Goal: Information Seeking & Learning: Learn about a topic

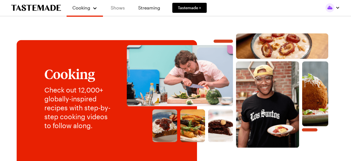
click at [121, 10] on link "Shows" at bounding box center [117, 8] width 25 height 16
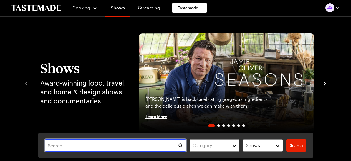
click at [80, 144] on input "text" at bounding box center [116, 145] width 142 height 12
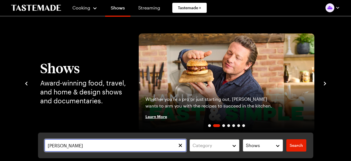
type input "dale talde"
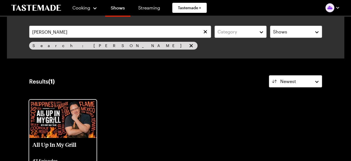
click at [69, 124] on img at bounding box center [63, 118] width 68 height 38
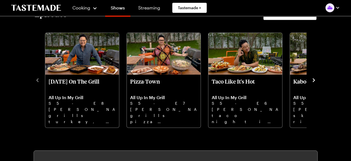
scroll to position [164, 0]
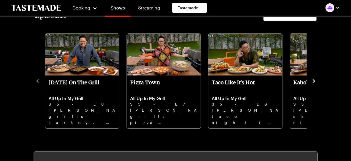
click at [313, 82] on icon "navigate to next item" at bounding box center [314, 81] width 6 height 6
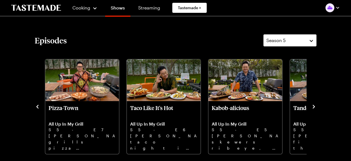
scroll to position [133, 0]
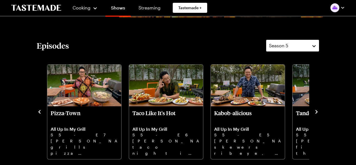
click at [304, 47] on div "Season 5" at bounding box center [288, 45] width 39 height 7
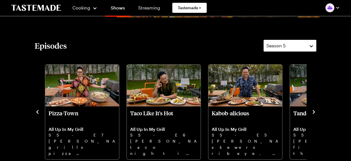
click at [294, 50] on button "Season 5" at bounding box center [290, 45] width 53 height 12
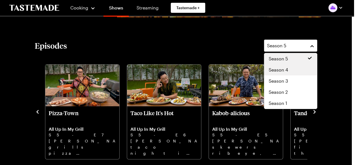
click at [282, 69] on span "Season 4" at bounding box center [277, 69] width 19 height 7
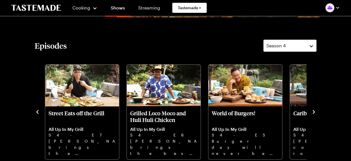
click at [314, 113] on icon "navigate to next item" at bounding box center [314, 112] width 6 height 6
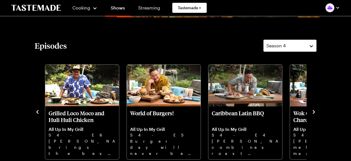
click at [314, 113] on icon "navigate to next item" at bounding box center [314, 112] width 6 height 6
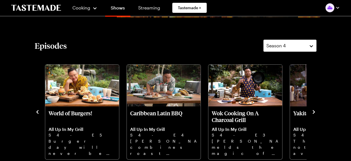
click at [314, 113] on icon "navigate to next item" at bounding box center [314, 112] width 6 height 6
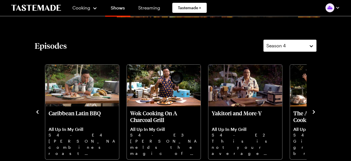
click at [314, 113] on icon "navigate to next item" at bounding box center [314, 112] width 6 height 6
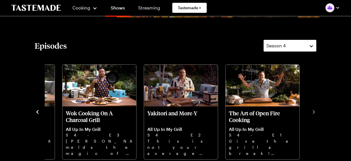
click at [298, 45] on div "Season 4" at bounding box center [286, 45] width 39 height 7
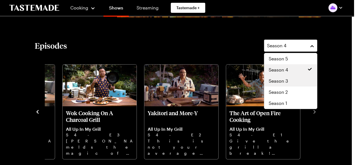
click at [288, 81] on div "Season 3" at bounding box center [290, 81] width 44 height 7
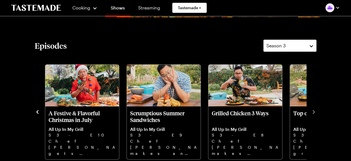
click at [38, 114] on icon "navigate to previous item" at bounding box center [38, 112] width 6 height 6
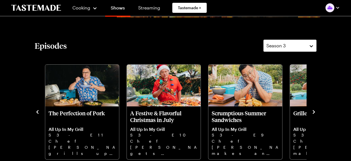
click at [38, 114] on icon "navigate to previous item" at bounding box center [38, 112] width 6 height 6
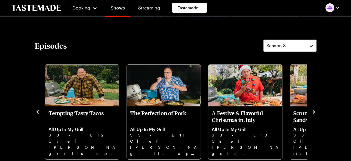
click at [38, 114] on icon "navigate to previous item" at bounding box center [38, 112] width 6 height 6
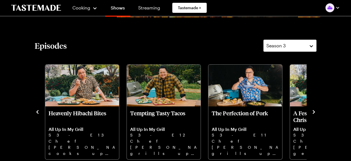
click at [38, 114] on icon "navigate to previous item" at bounding box center [38, 112] width 6 height 6
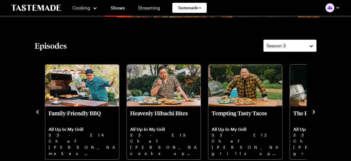
click at [38, 114] on icon "navigate to previous item" at bounding box center [38, 112] width 6 height 6
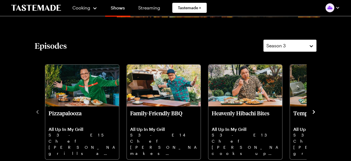
click at [315, 111] on icon "navigate to next item" at bounding box center [314, 112] width 6 height 6
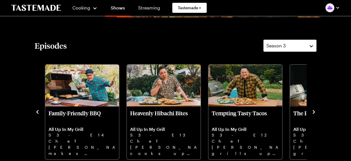
click at [315, 111] on icon "navigate to next item" at bounding box center [314, 112] width 6 height 6
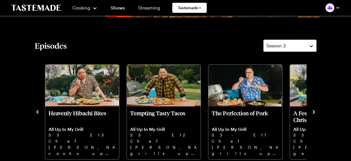
click at [315, 111] on icon "navigate to next item" at bounding box center [314, 112] width 6 height 6
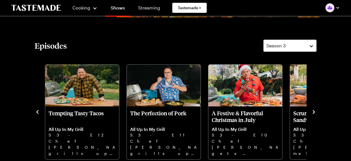
click at [315, 111] on icon "navigate to next item" at bounding box center [314, 112] width 6 height 6
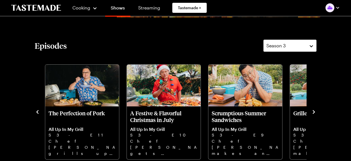
click at [315, 111] on icon "navigate to next item" at bounding box center [314, 112] width 6 height 6
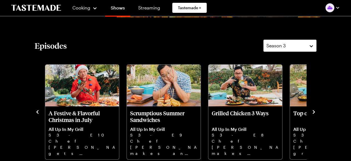
click at [315, 111] on icon "navigate to next item" at bounding box center [314, 112] width 6 height 6
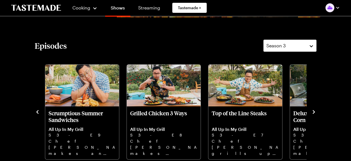
click at [315, 111] on icon "navigate to next item" at bounding box center [314, 112] width 6 height 6
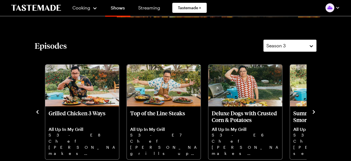
click at [315, 111] on icon "navigate to next item" at bounding box center [314, 112] width 6 height 6
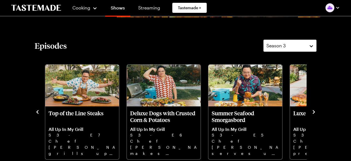
click at [315, 111] on icon "navigate to next item" at bounding box center [314, 112] width 6 height 6
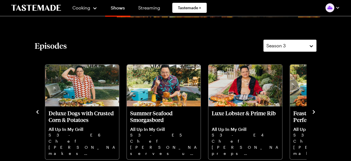
click at [315, 111] on icon "navigate to next item" at bounding box center [314, 112] width 6 height 6
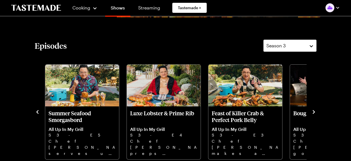
click at [315, 111] on icon "navigate to next item" at bounding box center [314, 112] width 6 height 6
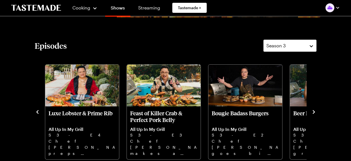
click at [315, 111] on icon "navigate to next item" at bounding box center [314, 112] width 6 height 6
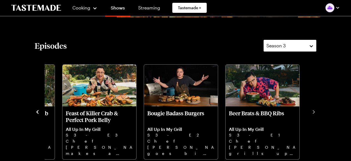
click at [302, 45] on div "Season 3" at bounding box center [286, 45] width 39 height 7
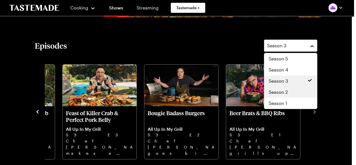
click at [279, 91] on span "Season 2" at bounding box center [277, 92] width 19 height 7
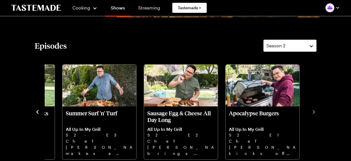
click at [36, 113] on icon "navigate to previous item" at bounding box center [38, 112] width 6 height 6
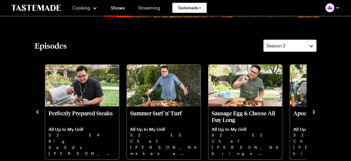
click at [36, 113] on icon "navigate to previous item" at bounding box center [38, 112] width 6 height 6
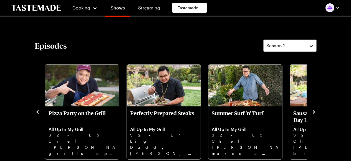
click at [36, 113] on icon "navigate to previous item" at bounding box center [38, 112] width 6 height 6
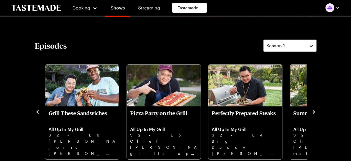
click at [36, 113] on icon "navigate to previous item" at bounding box center [38, 112] width 6 height 6
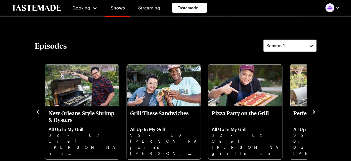
click at [36, 113] on icon "navigate to previous item" at bounding box center [38, 112] width 6 height 6
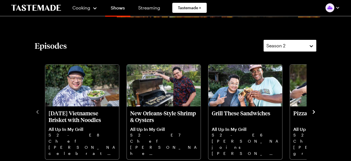
click at [292, 47] on div "Season 2" at bounding box center [286, 45] width 39 height 7
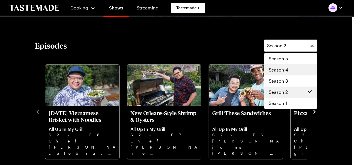
click at [281, 70] on span "Season 4" at bounding box center [277, 69] width 19 height 7
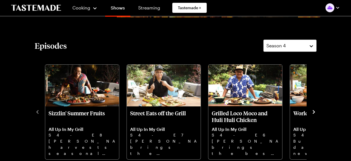
click at [312, 112] on icon "navigate to next item" at bounding box center [314, 112] width 6 height 6
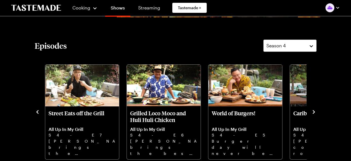
click at [312, 112] on icon "navigate to next item" at bounding box center [314, 112] width 6 height 6
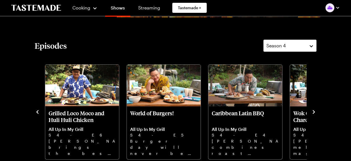
click at [312, 112] on icon "navigate to next item" at bounding box center [314, 112] width 6 height 6
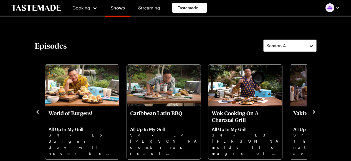
click at [312, 112] on icon "navigate to next item" at bounding box center [314, 112] width 6 height 6
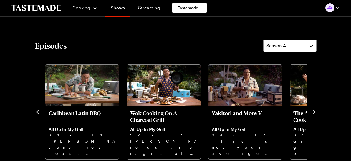
click at [312, 112] on icon "navigate to next item" at bounding box center [314, 112] width 6 height 6
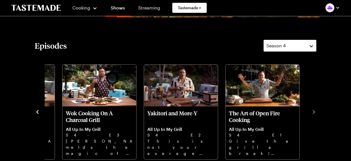
click at [296, 44] on div "Season 4" at bounding box center [286, 45] width 39 height 7
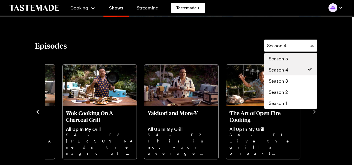
click at [289, 59] on div "Season 5" at bounding box center [290, 58] width 44 height 7
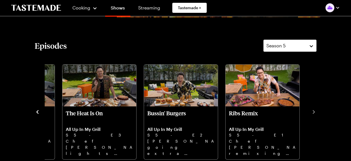
click at [37, 110] on icon "navigate to previous item" at bounding box center [38, 112] width 6 height 6
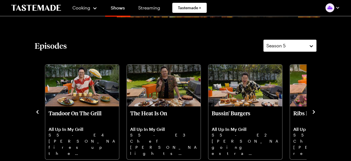
click at [37, 110] on icon "navigate to previous item" at bounding box center [38, 112] width 6 height 6
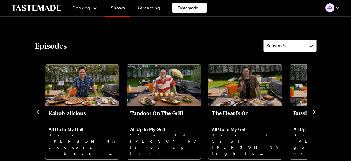
click at [37, 110] on icon "navigate to previous item" at bounding box center [38, 112] width 6 height 6
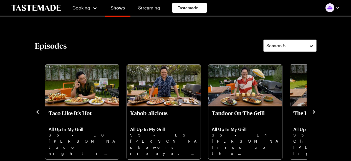
click at [37, 110] on icon "navigate to previous item" at bounding box center [38, 112] width 6 height 6
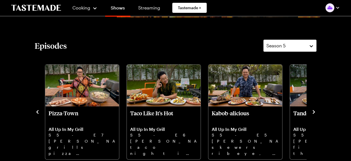
click at [37, 110] on icon "navigate to previous item" at bounding box center [38, 112] width 6 height 6
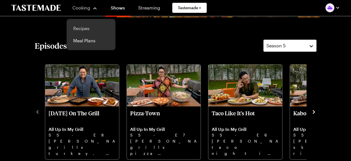
click at [80, 27] on link "Recipes" at bounding box center [91, 28] width 42 height 12
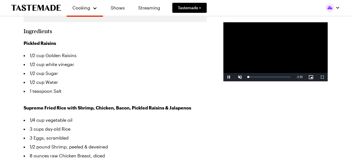
type textarea "x"
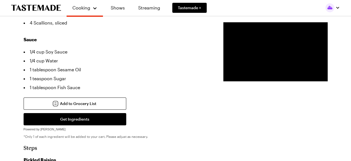
scroll to position [339, 0]
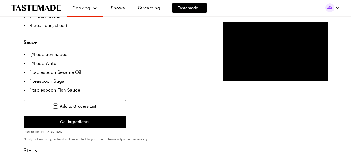
drag, startPoint x: 354, startPoint y: 11, endPoint x: 343, endPoint y: 51, distance: 41.8
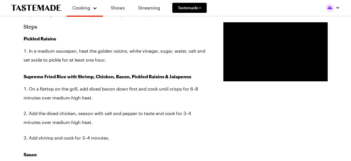
scroll to position [475, 0]
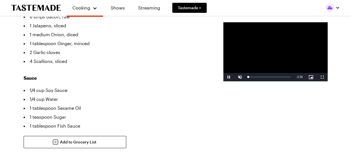
type textarea "x"
